Goal: Task Accomplishment & Management: Complete application form

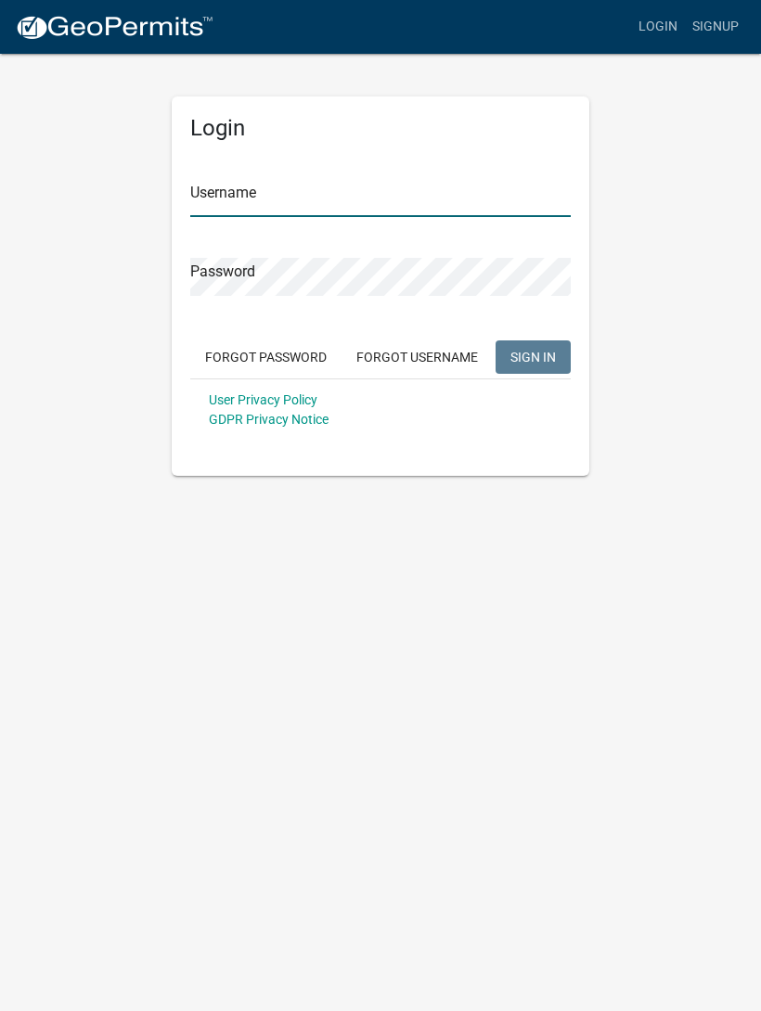
click at [209, 204] on input "Username" at bounding box center [380, 198] width 380 height 38
type input "[EMAIL_ADDRESS][DOMAIN_NAME]"
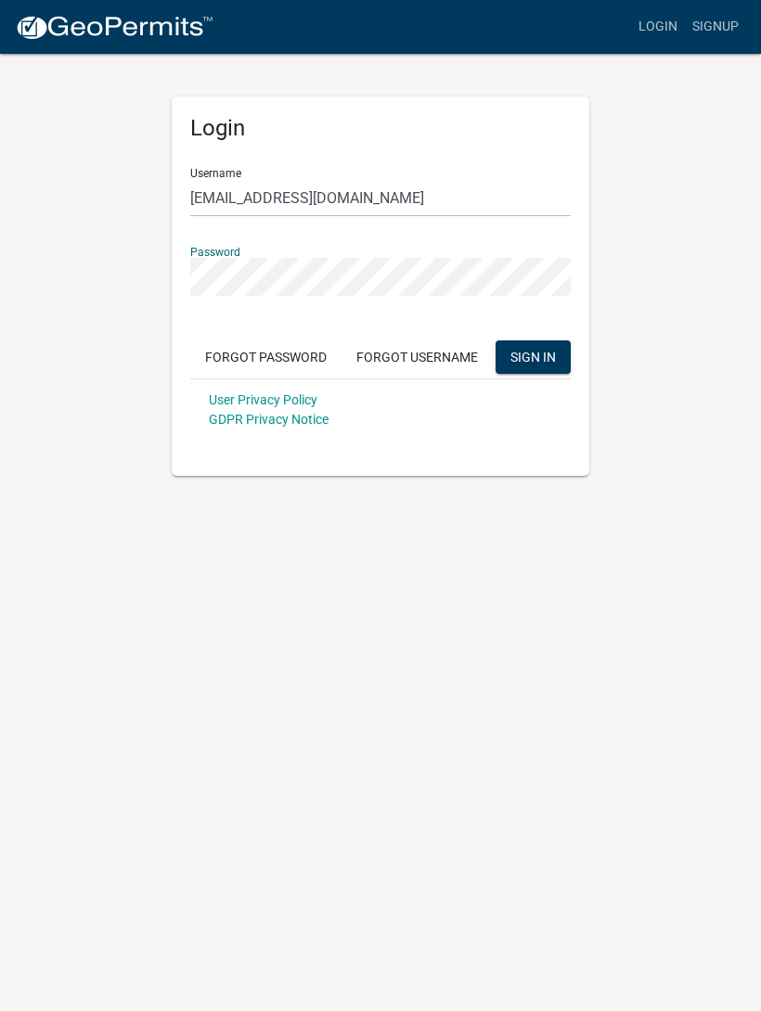
click at [553, 351] on span "SIGN IN" at bounding box center [532, 356] width 45 height 15
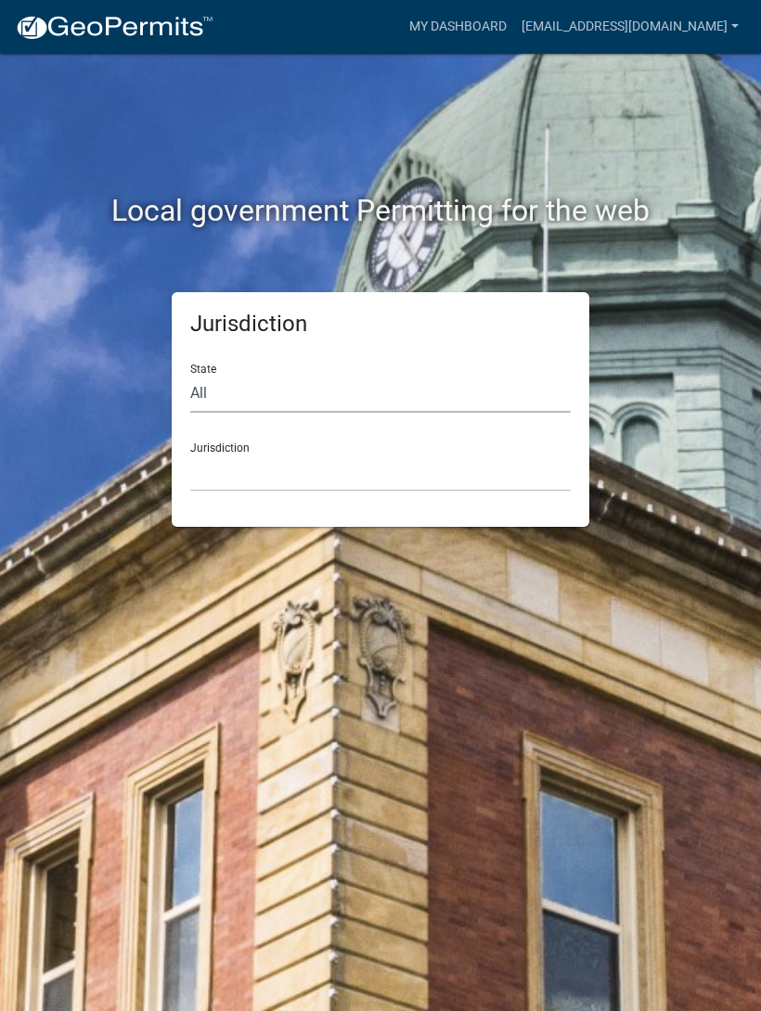
click at [199, 402] on select "All [US_STATE] [US_STATE] [US_STATE] [US_STATE] [US_STATE] [US_STATE] [US_STATE…" at bounding box center [380, 394] width 380 height 38
select select "[US_STATE]"
click at [227, 442] on div "Jurisdiction City of [GEOGRAPHIC_DATA], [US_STATE] City of [GEOGRAPHIC_DATA], […" at bounding box center [380, 460] width 380 height 64
click at [250, 473] on select "City of [GEOGRAPHIC_DATA], [US_STATE] City of [GEOGRAPHIC_DATA], [US_STATE] Cit…" at bounding box center [380, 473] width 380 height 38
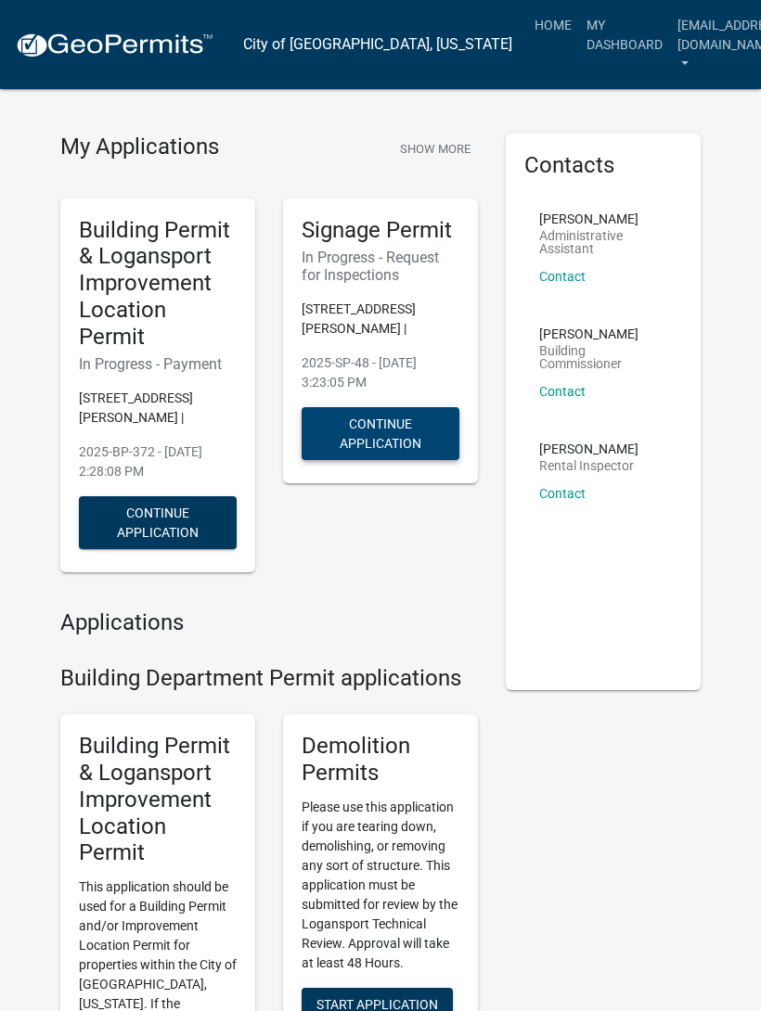
click at [403, 436] on button "Continue Application" at bounding box center [381, 433] width 158 height 53
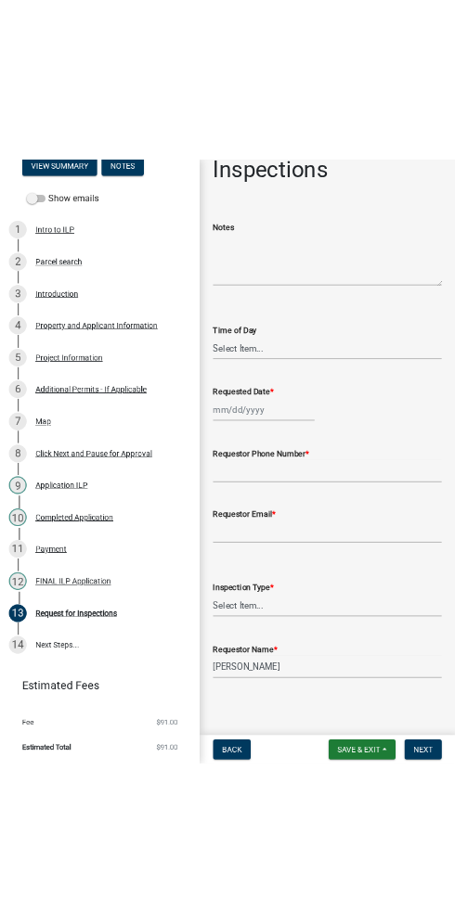
scroll to position [153, 0]
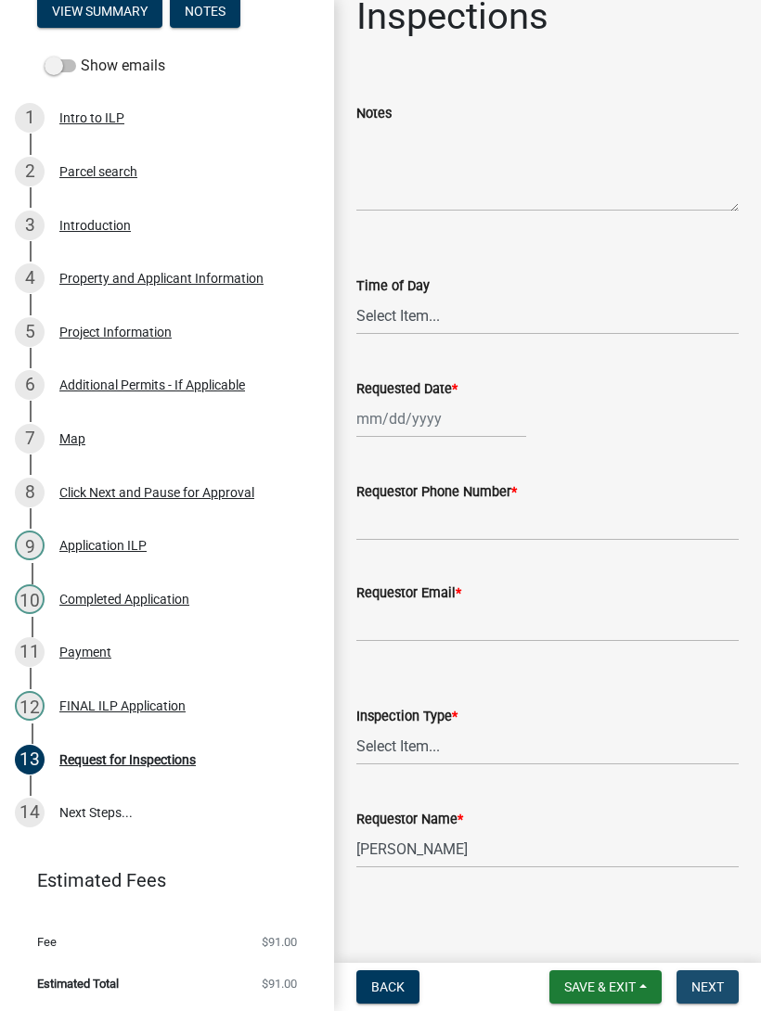
click at [723, 993] on span "Next" at bounding box center [707, 987] width 32 height 15
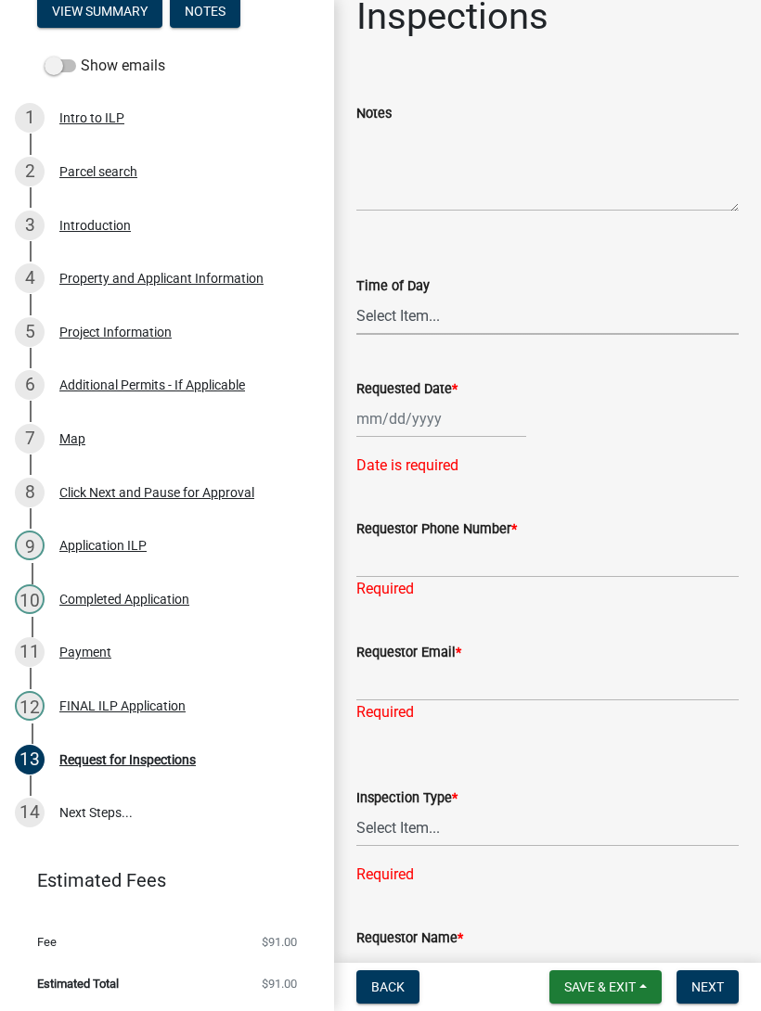
click at [423, 332] on select "Select Item... AM PM" at bounding box center [547, 316] width 382 height 38
select select "00c618a7-d252-42e6-8271-8c4188e86890"
click at [412, 411] on div at bounding box center [441, 419] width 170 height 38
select select "10"
select select "2025"
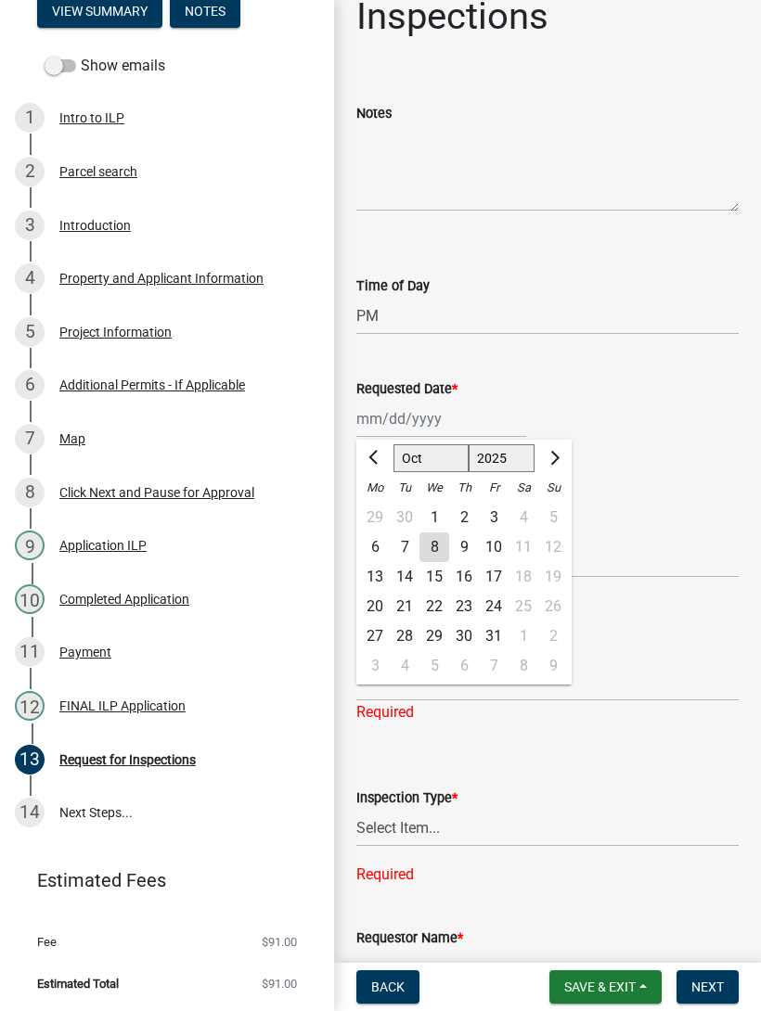
click at [433, 540] on div "8" at bounding box center [434, 548] width 30 height 30
type input "[DATE]"
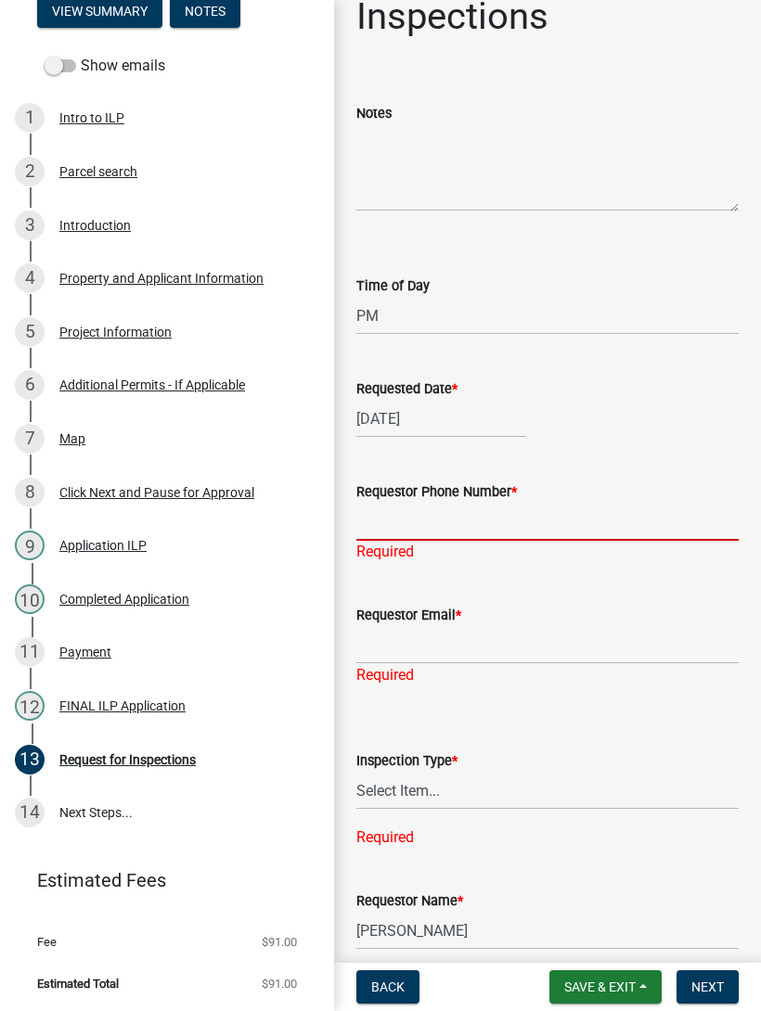
click at [414, 540] on input "Requestor Phone Number *" at bounding box center [547, 522] width 382 height 38
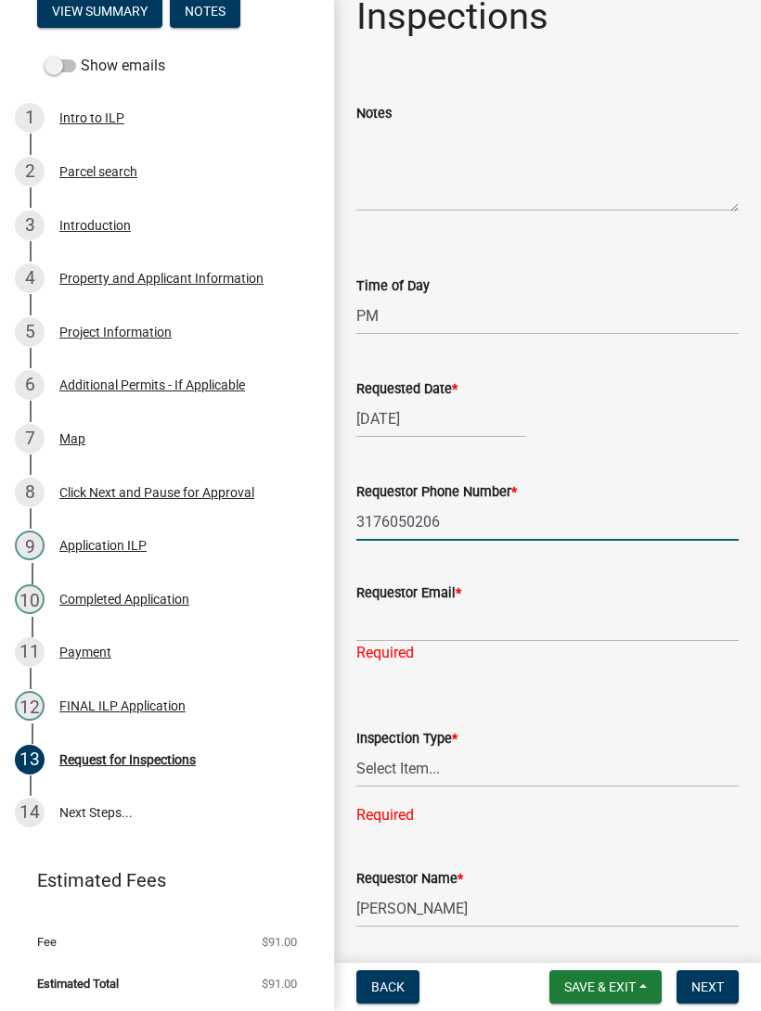
click at [478, 537] on input "3176050206" at bounding box center [547, 522] width 382 height 38
type input "3176050206"
click at [531, 626] on input "Requestor Email *" at bounding box center [547, 623] width 382 height 38
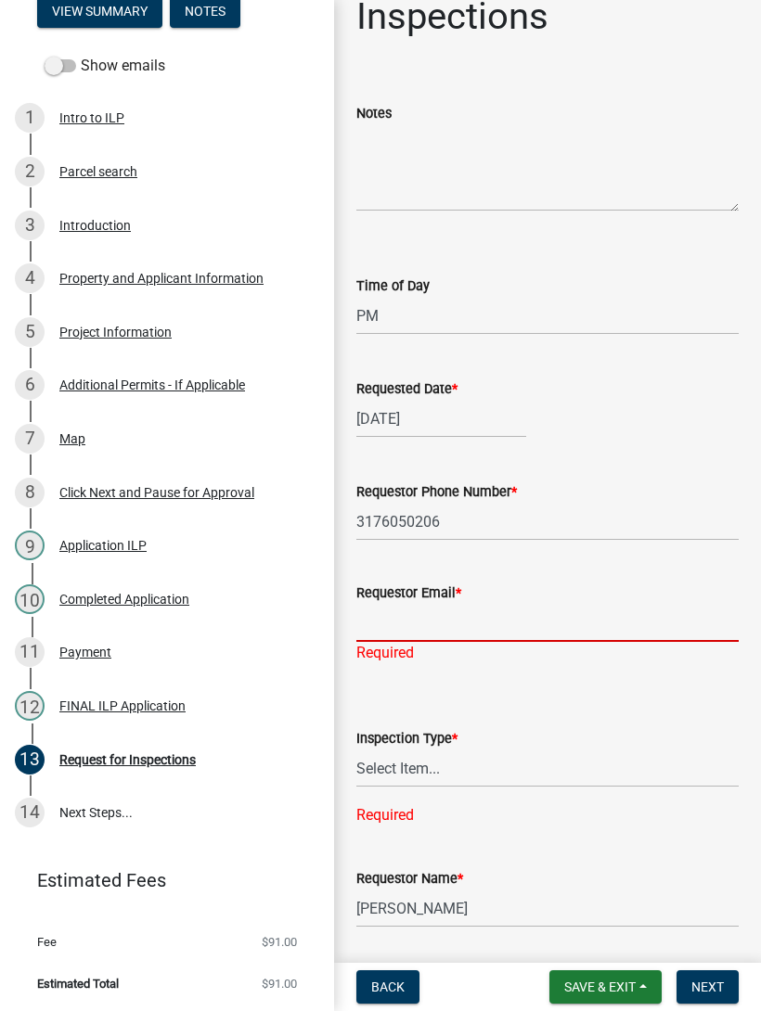
type input "P"
